Goal: Task Accomplishment & Management: Use online tool/utility

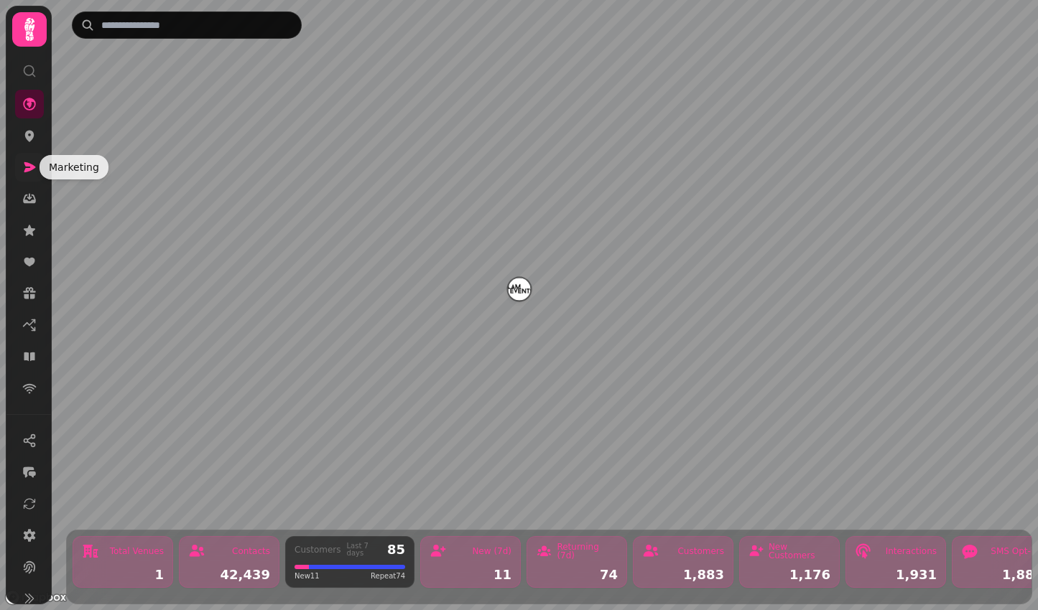
click at [35, 164] on icon at bounding box center [29, 167] width 14 height 14
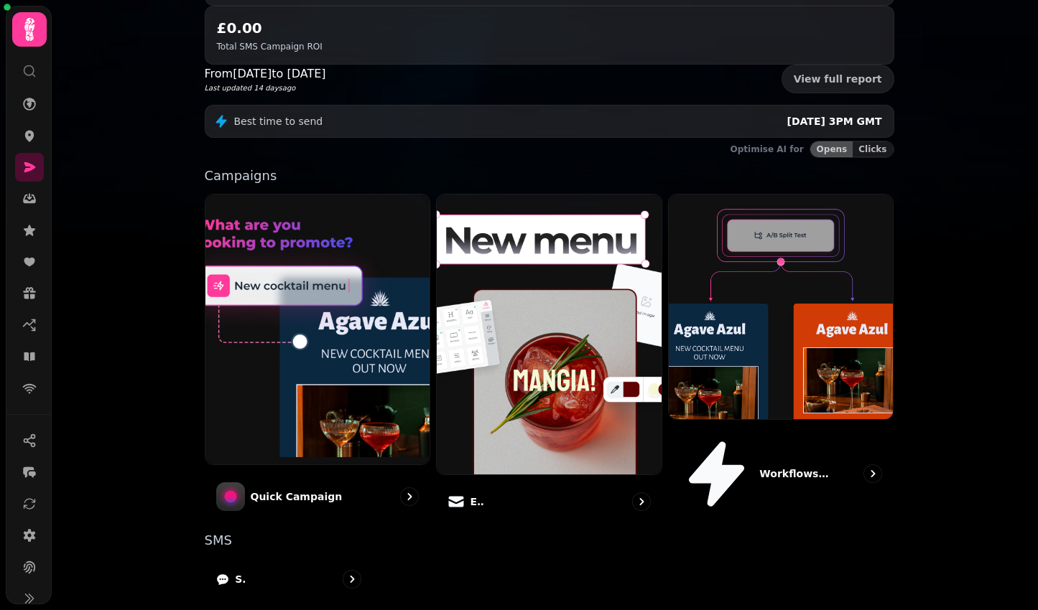
scroll to position [286, 0]
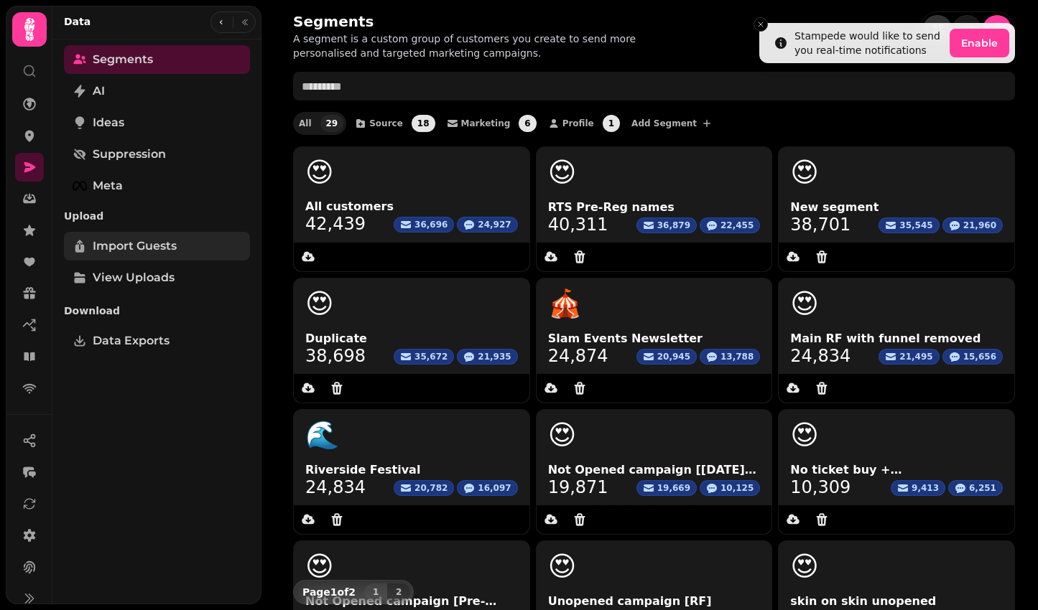
click at [133, 255] on link "Import Guests" at bounding box center [157, 246] width 186 height 29
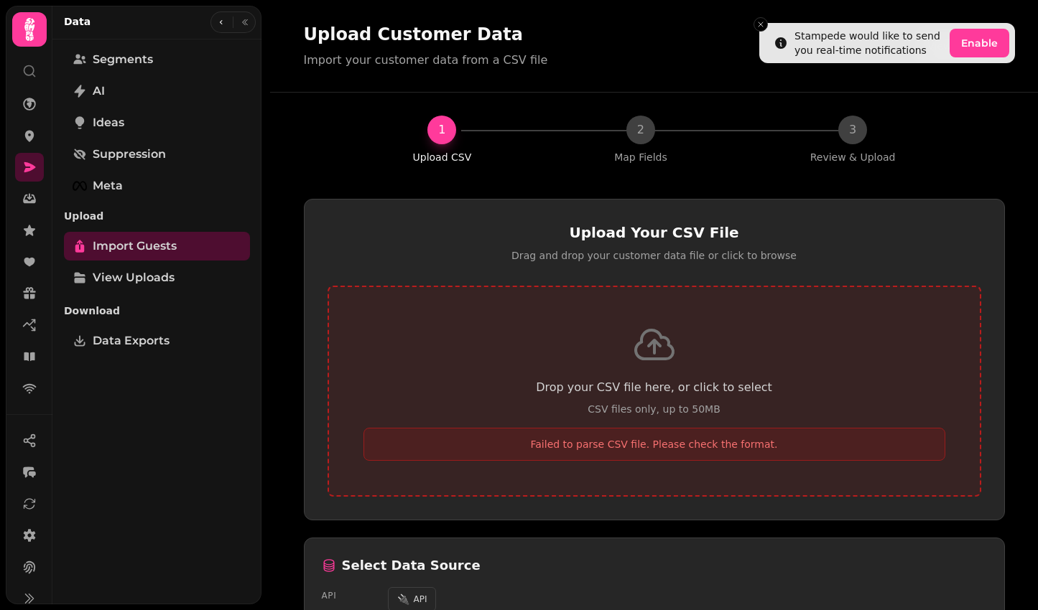
click at [572, 446] on p "Failed to parse CSV file. Please check the format." at bounding box center [654, 444] width 563 height 14
type input "**********"
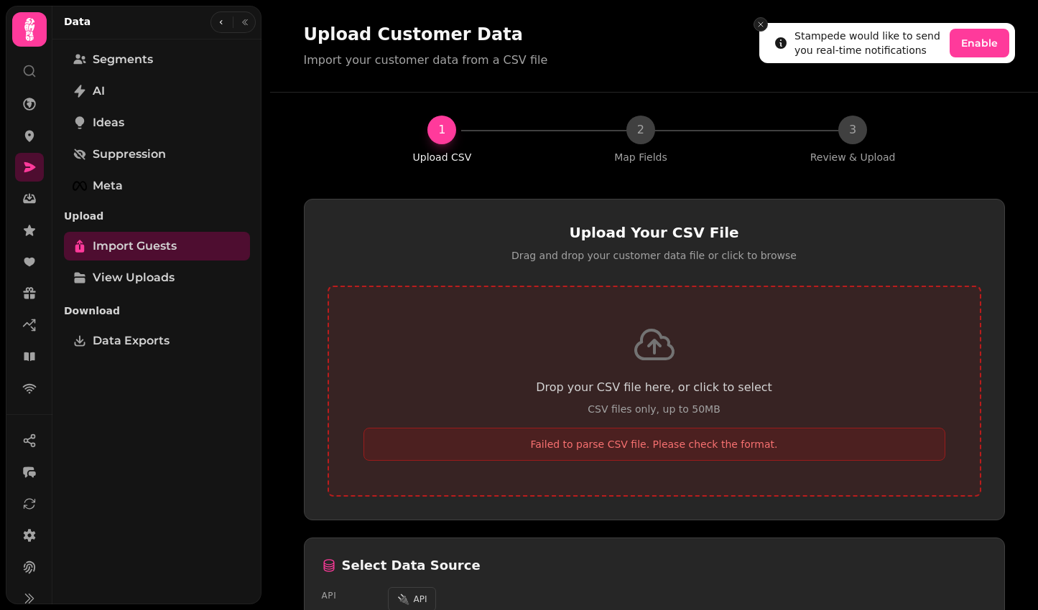
click at [763, 26] on icon "Close toast" at bounding box center [760, 24] width 9 height 9
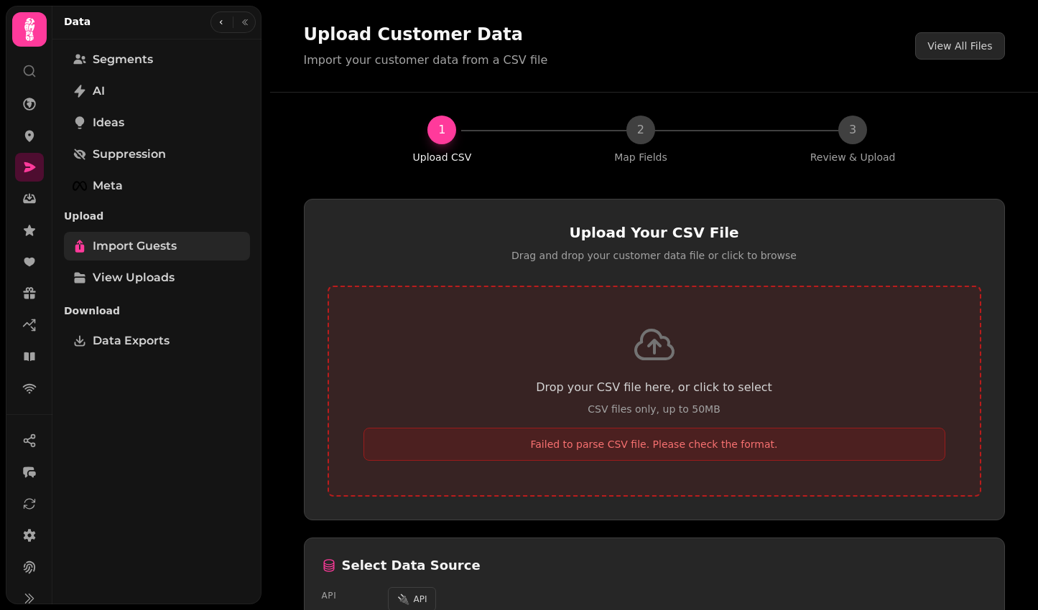
click at [172, 244] on span "Import Guests" at bounding box center [135, 246] width 84 height 17
click at [32, 101] on icon at bounding box center [29, 104] width 13 height 13
